Goal: Task Accomplishment & Management: Manage account settings

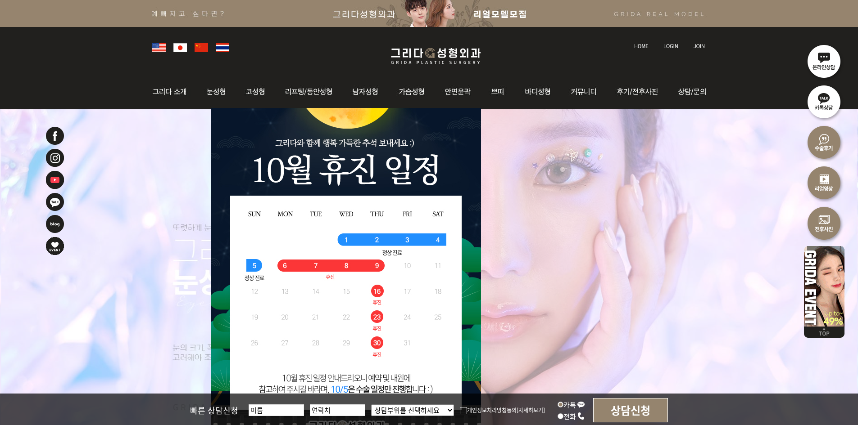
click at [673, 43] on link at bounding box center [671, 38] width 25 height 13
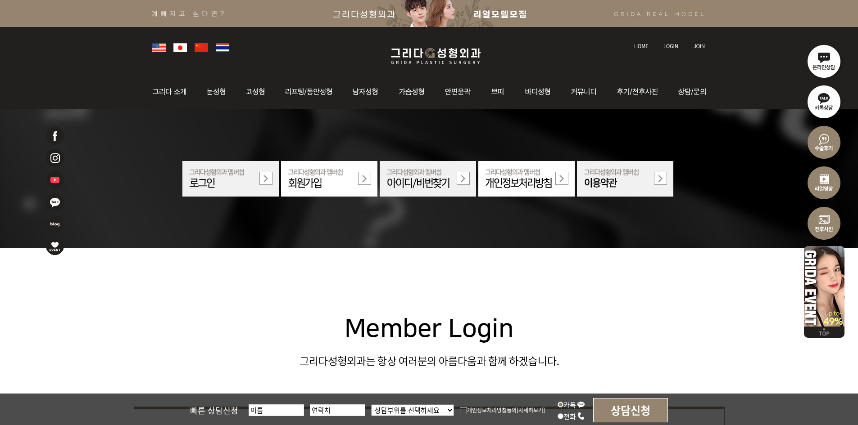
scroll to position [270, 0]
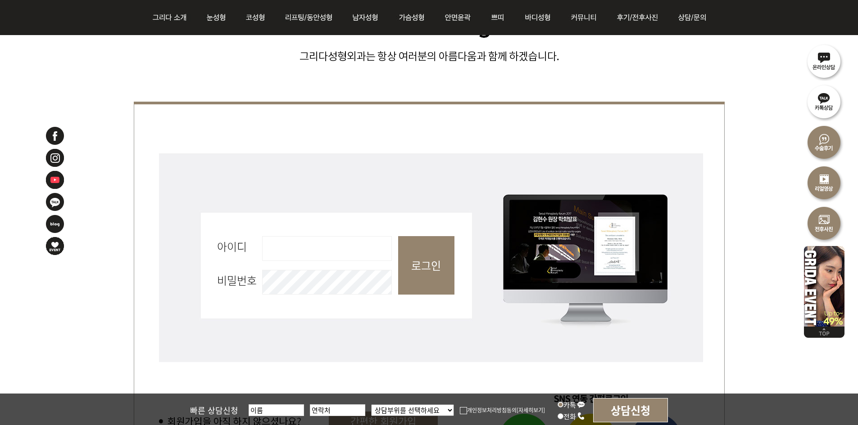
drag, startPoint x: 324, startPoint y: 242, endPoint x: 319, endPoint y: 254, distance: 12.7
click at [324, 242] on input "아이디 필수" at bounding box center [327, 248] width 130 height 25
type input "admin"
click at [420, 262] on input "로그인" at bounding box center [426, 265] width 56 height 59
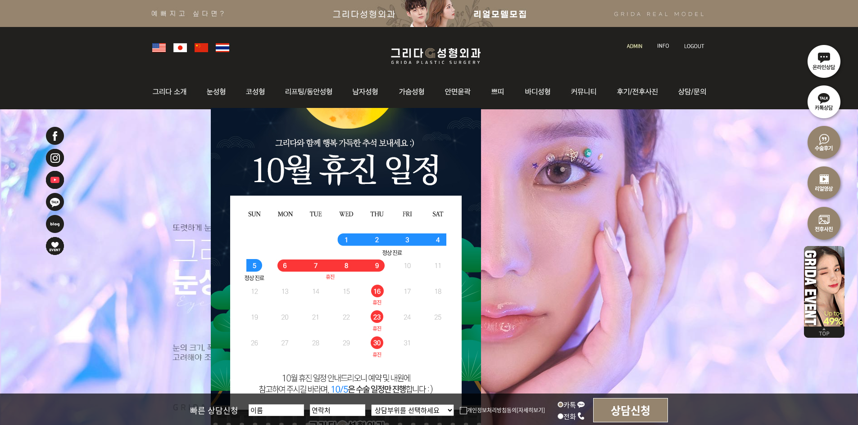
click at [635, 45] on img at bounding box center [634, 46] width 15 height 5
